Goal: Use online tool/utility: Utilize a website feature to perform a specific function

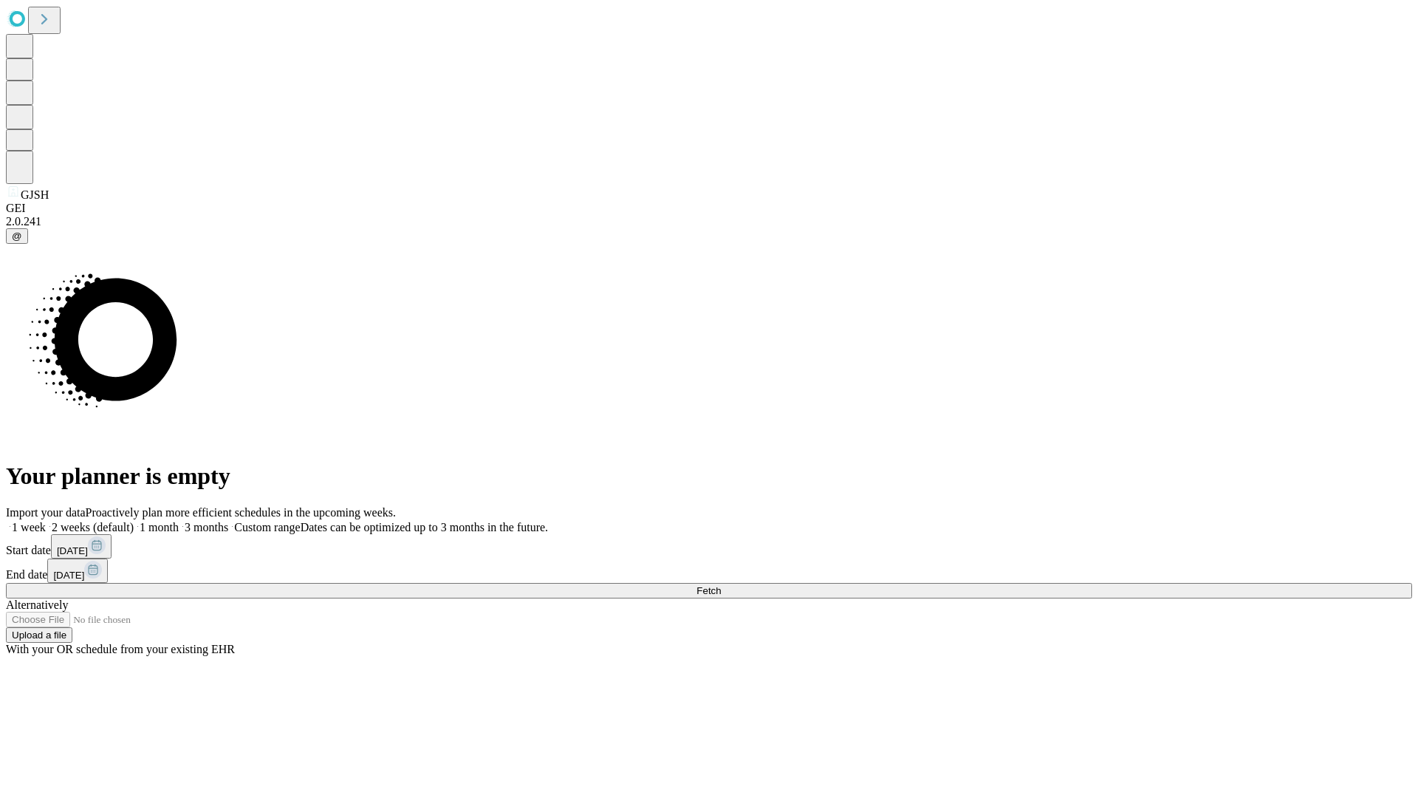
click at [721, 585] on span "Fetch" at bounding box center [709, 590] width 24 height 11
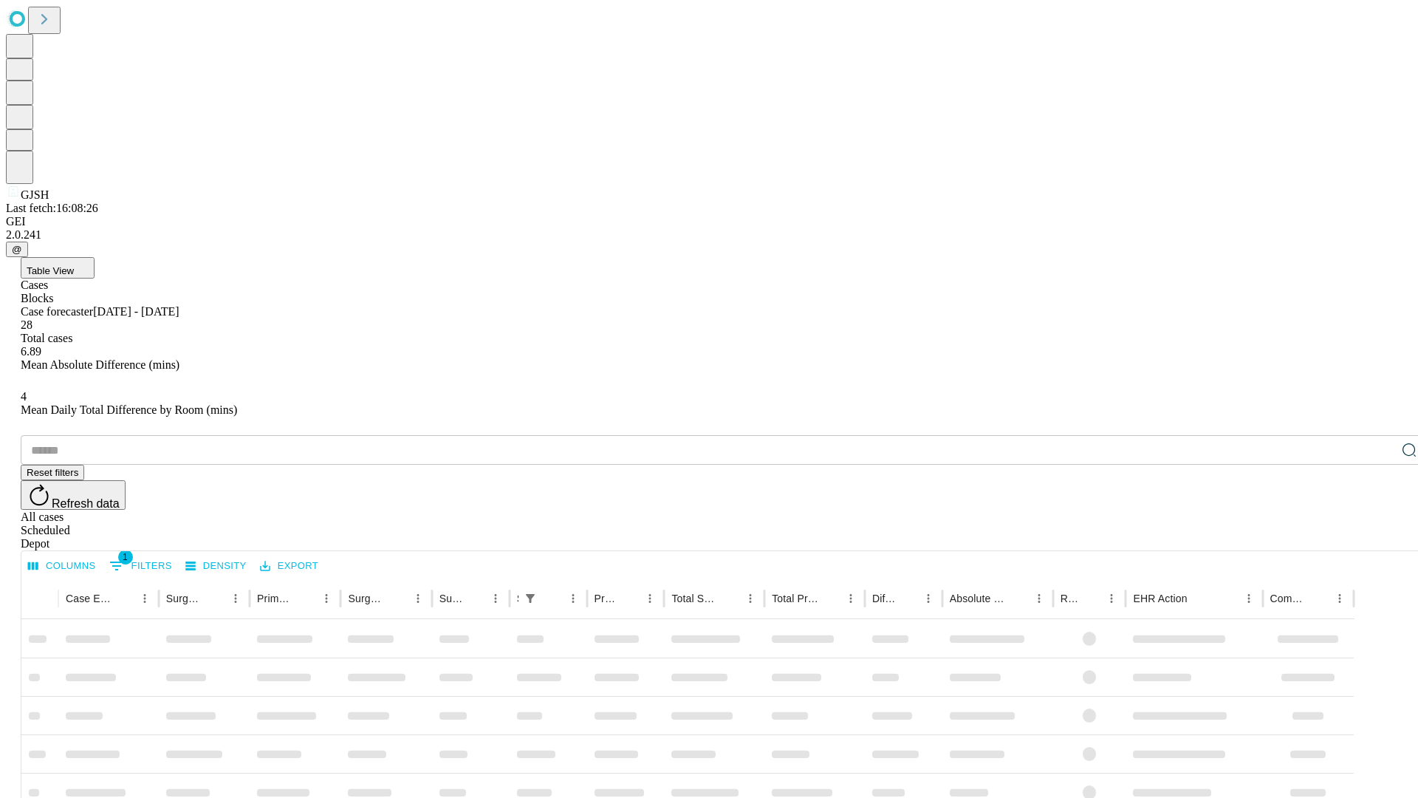
click at [74, 265] on span "Table View" at bounding box center [50, 270] width 47 height 11
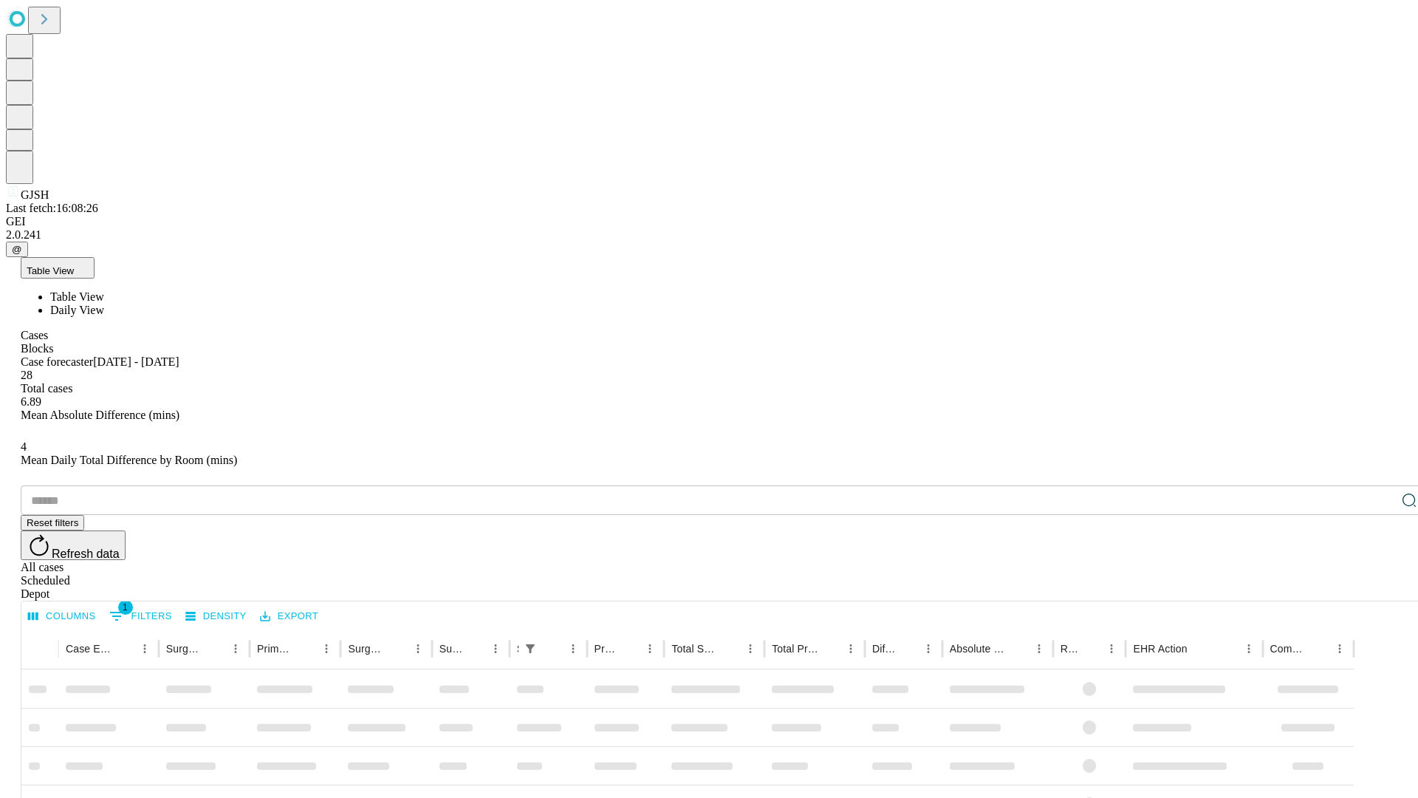
click at [104, 304] on span "Daily View" at bounding box center [77, 310] width 54 height 13
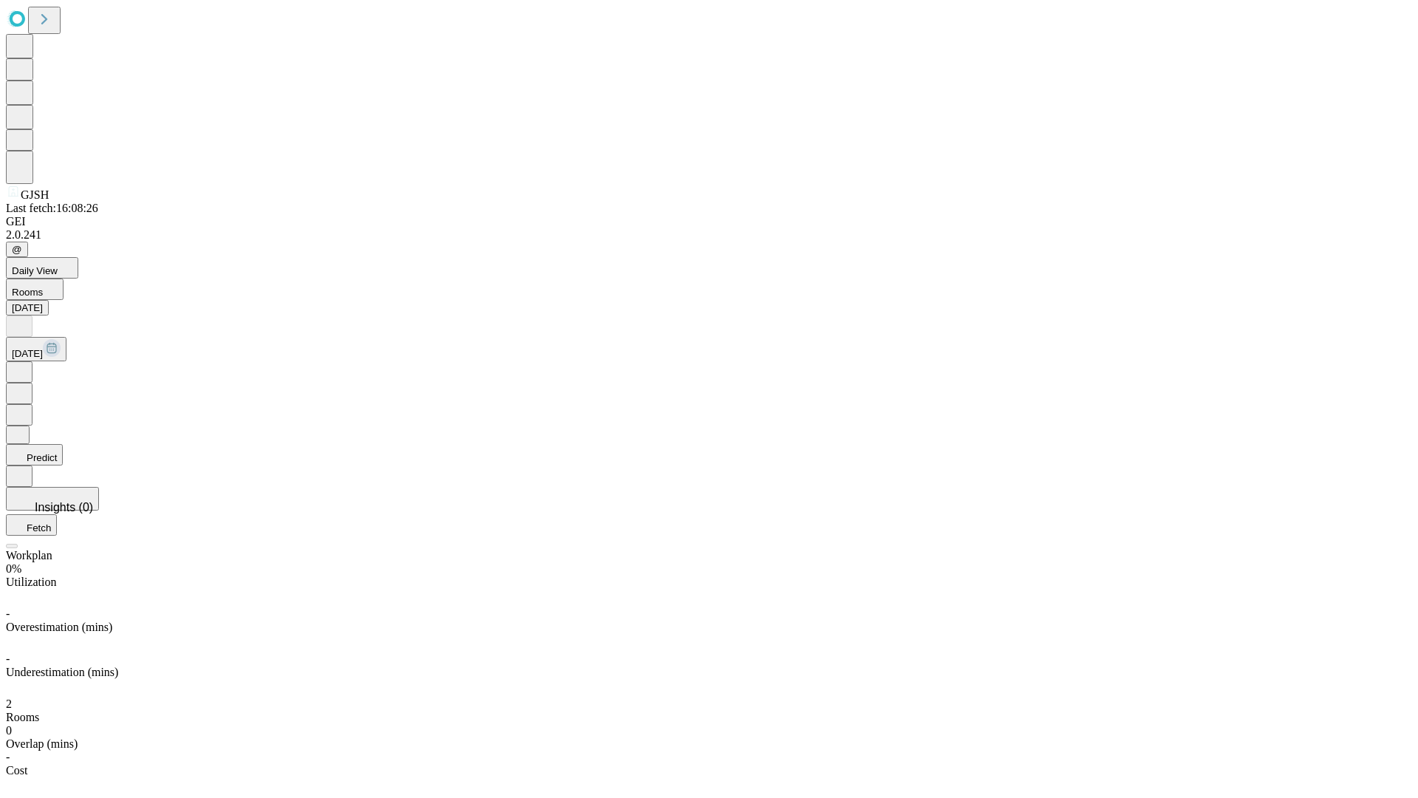
click at [63, 444] on button "Predict" at bounding box center [34, 454] width 57 height 21
